Goal: Task Accomplishment & Management: Manage account settings

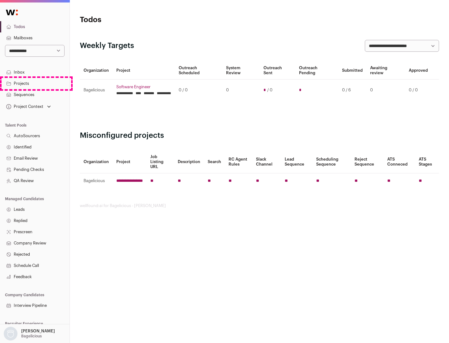
click at [35, 83] on link "Projects" at bounding box center [35, 83] width 70 height 11
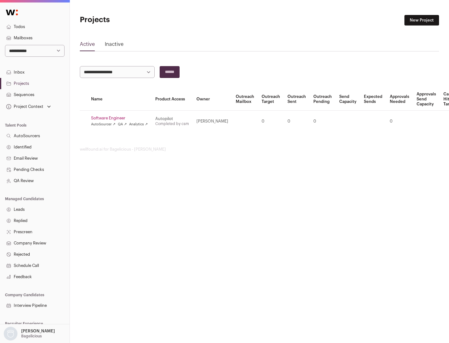
click at [121, 118] on link "Software Engineer" at bounding box center [119, 118] width 57 height 5
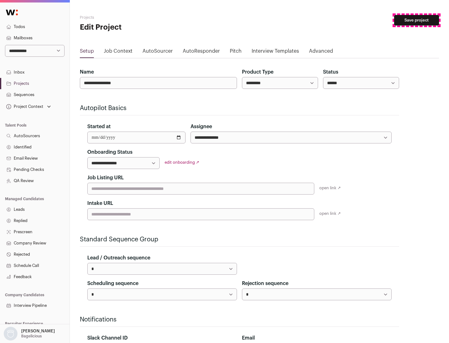
click at [417, 20] on button "Save project" at bounding box center [416, 20] width 45 height 11
